Goal: Task Accomplishment & Management: Manage account settings

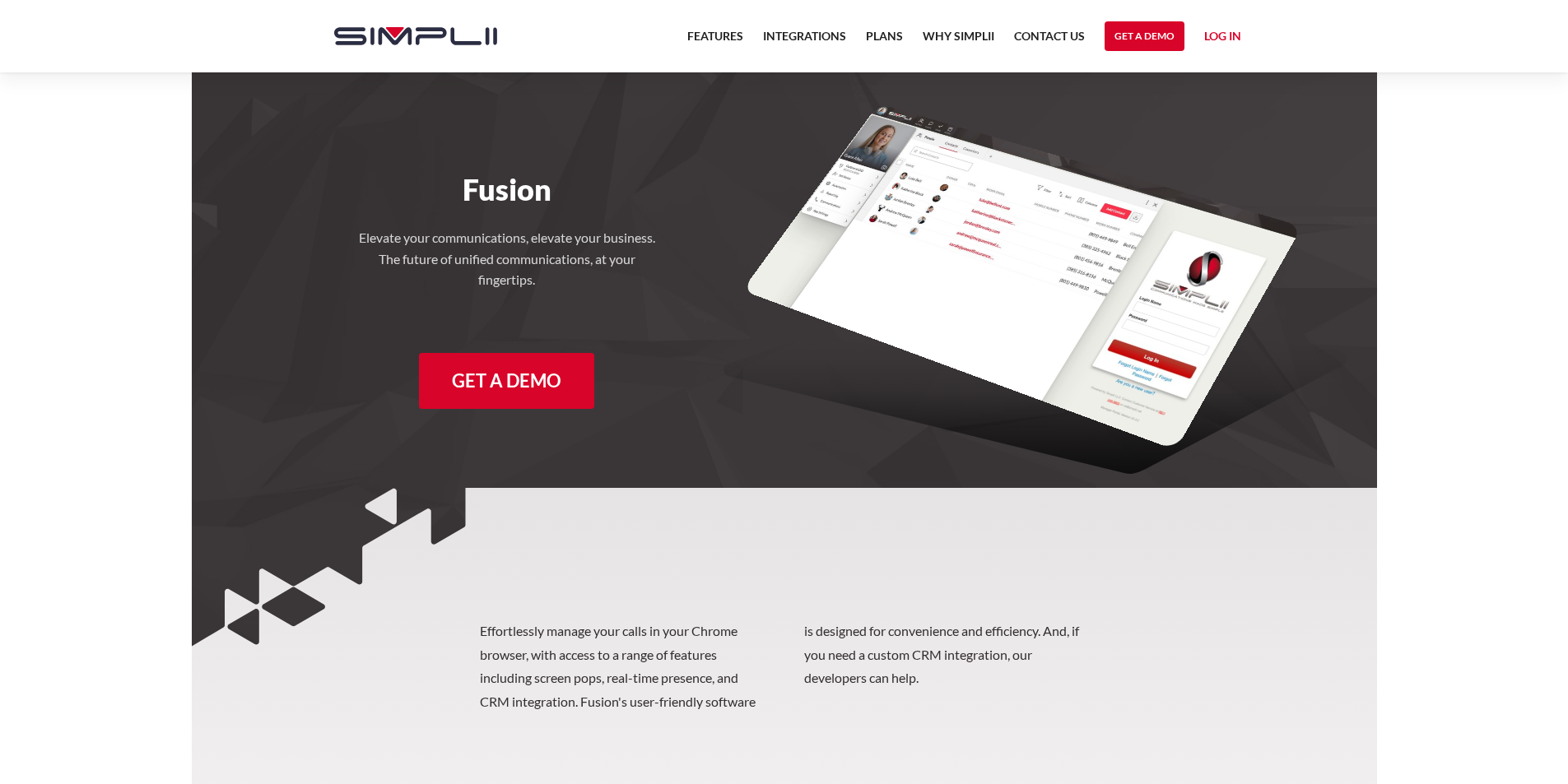
click at [1225, 33] on link "Log in" at bounding box center [1223, 38] width 37 height 24
click at [1191, 80] on link "Manager Portal" at bounding box center [1189, 85] width 104 height 26
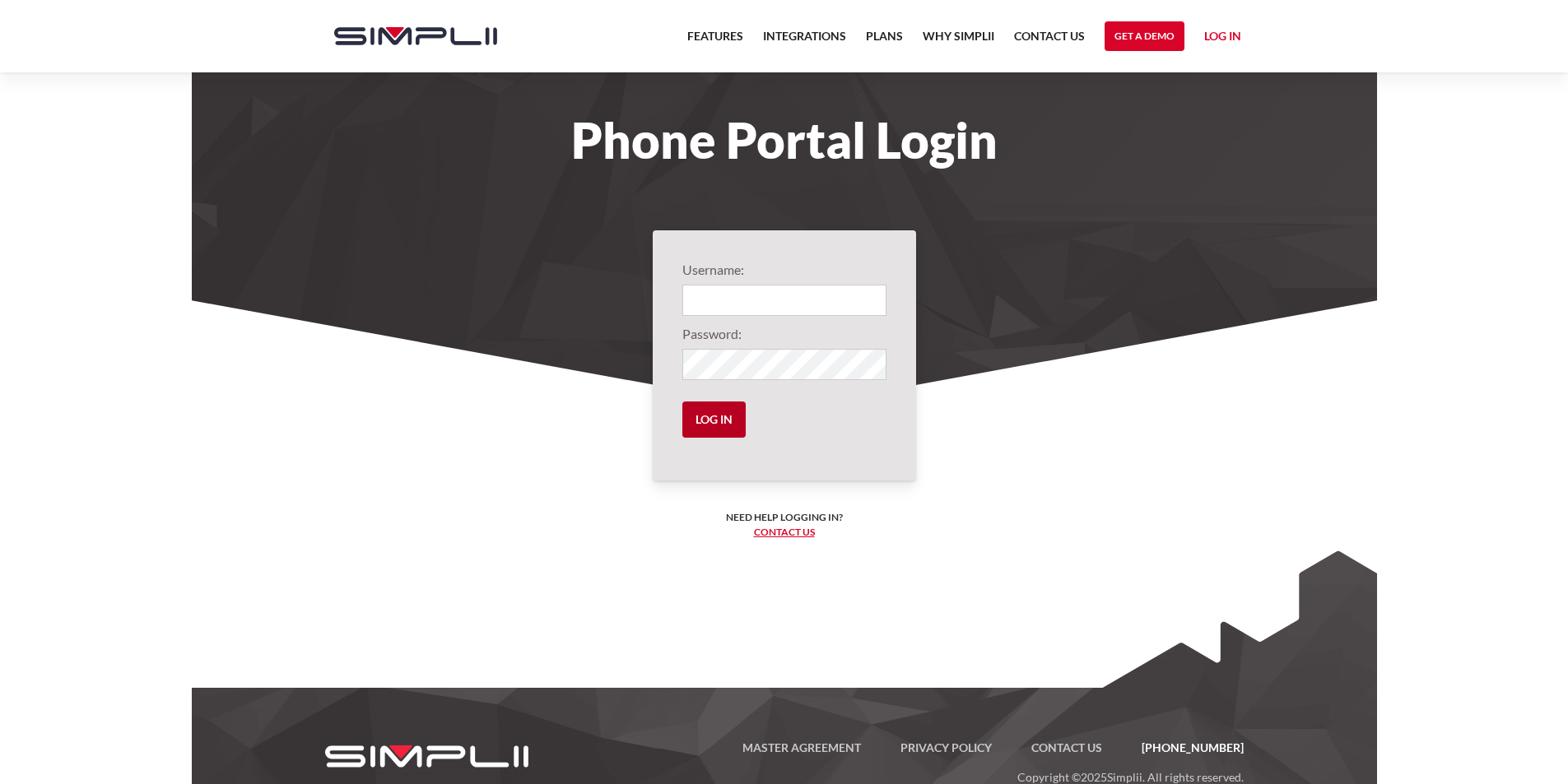
type input "1015@WorthmannRoofing"
click at [710, 416] on input "Log in" at bounding box center [713, 419] width 63 height 36
click at [682, 401] on input "Log in" at bounding box center [713, 419] width 63 height 36
click at [147, 420] on body "Features Integrations PRoducts Plans Why Simplii Contact US Master Agreement Ge…" at bounding box center [784, 412] width 1568 height 825
click at [713, 416] on input "Log in" at bounding box center [713, 419] width 63 height 36
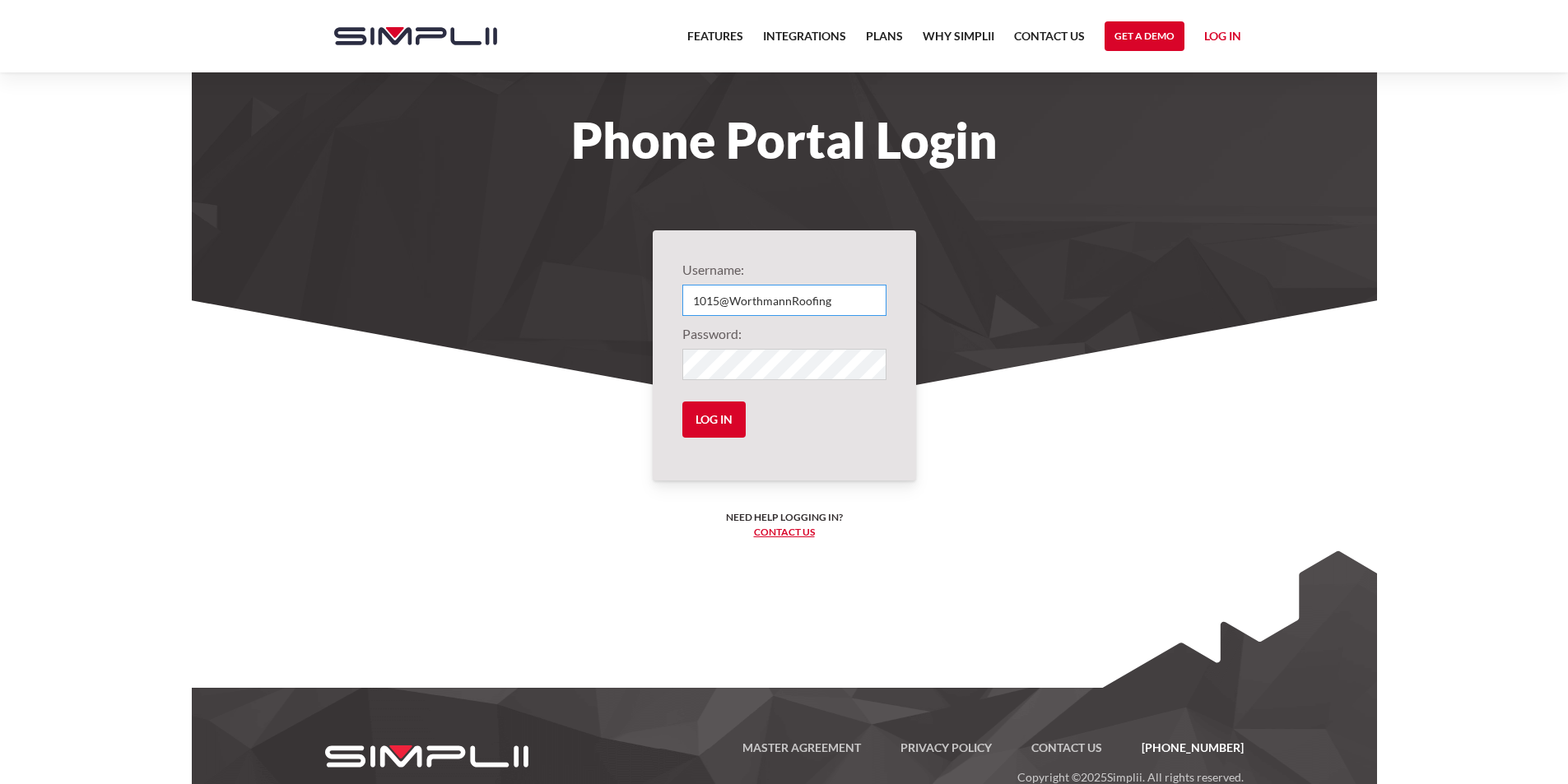
click at [856, 293] on input "1015@WorthmannRoofing" at bounding box center [784, 300] width 205 height 31
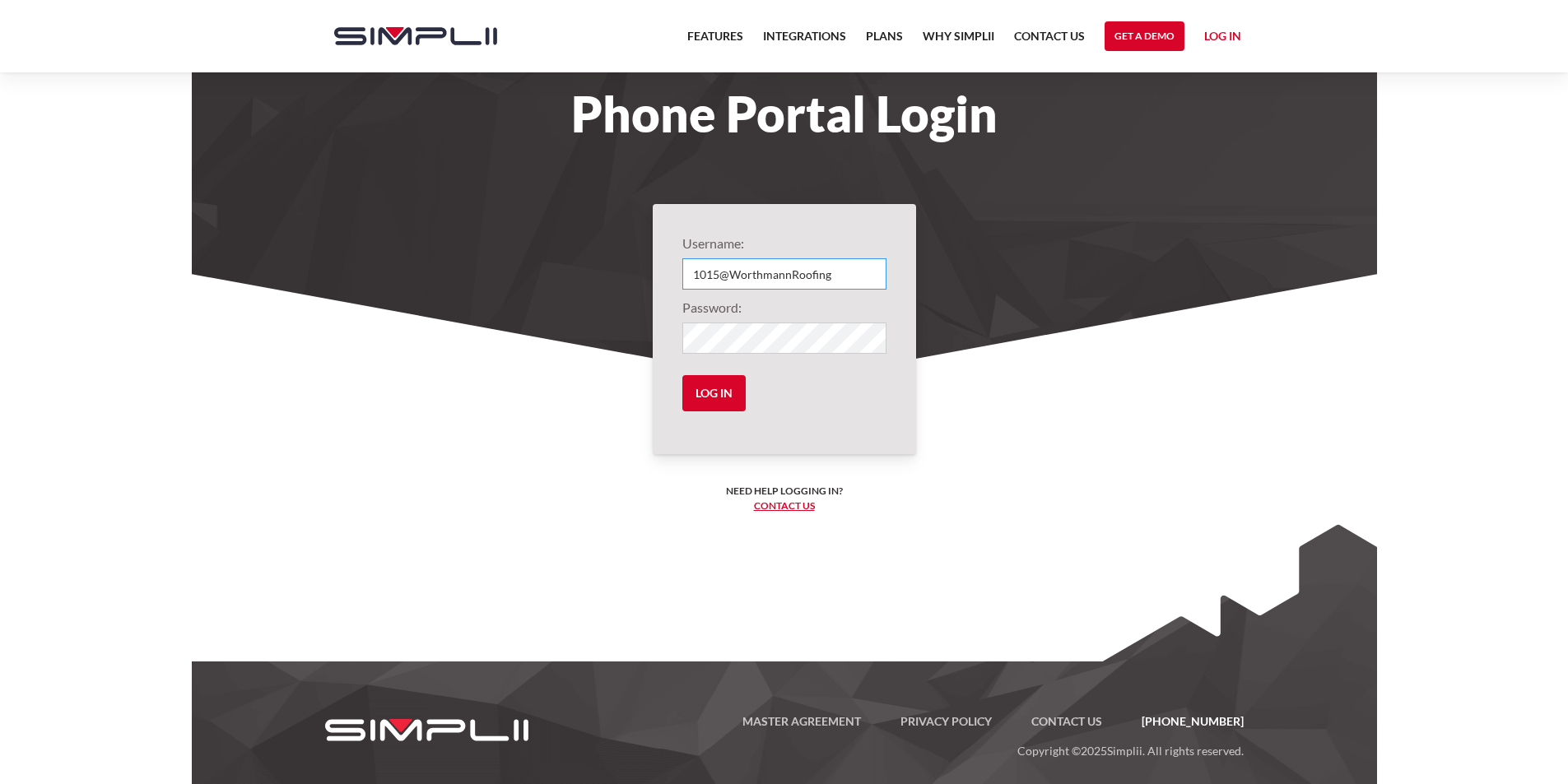
scroll to position [41, 0]
